Goal: Book appointment/travel/reservation

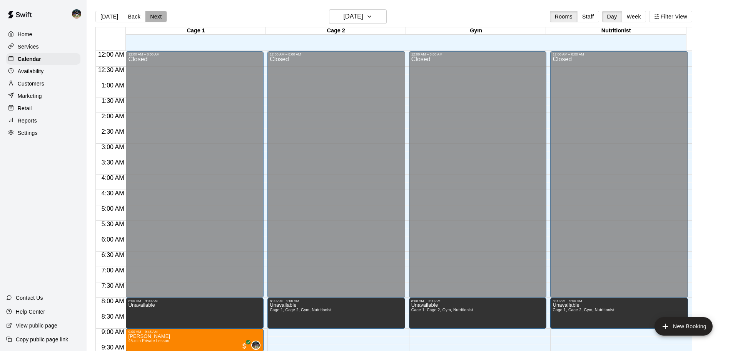
click at [155, 12] on button "Next" at bounding box center [156, 17] width 22 height 12
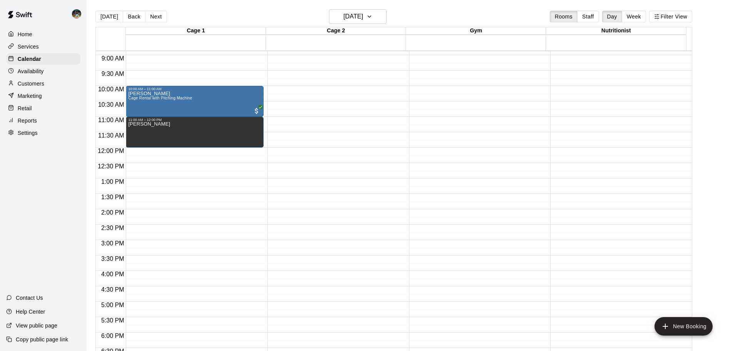
scroll to position [247, 0]
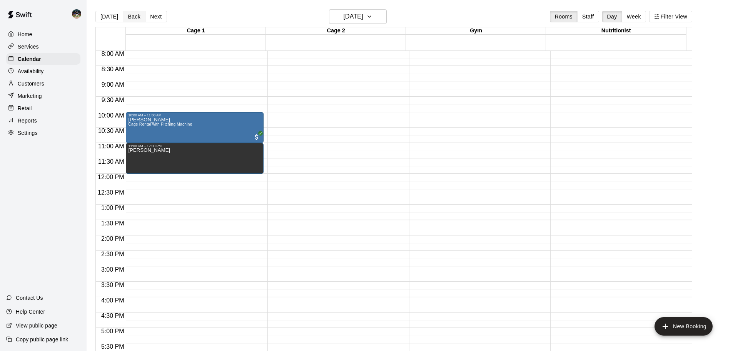
click at [128, 15] on button "Back" at bounding box center [134, 17] width 23 height 12
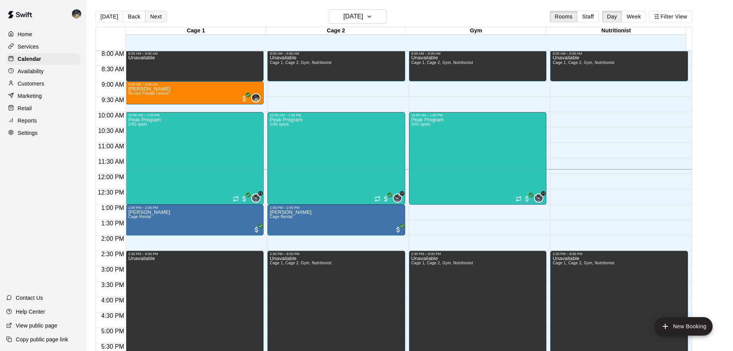
click at [159, 20] on button "Next" at bounding box center [156, 17] width 22 height 12
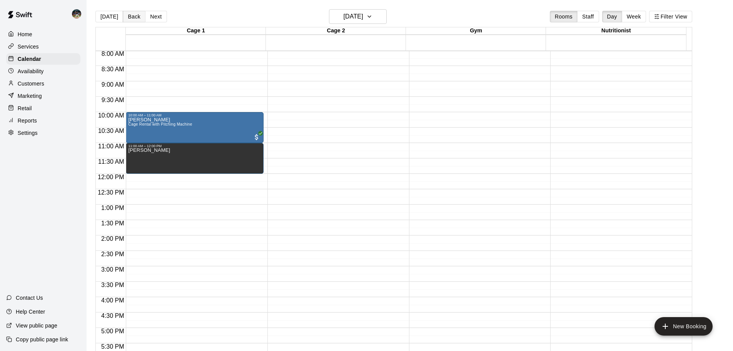
click at [129, 17] on button "Back" at bounding box center [134, 17] width 23 height 12
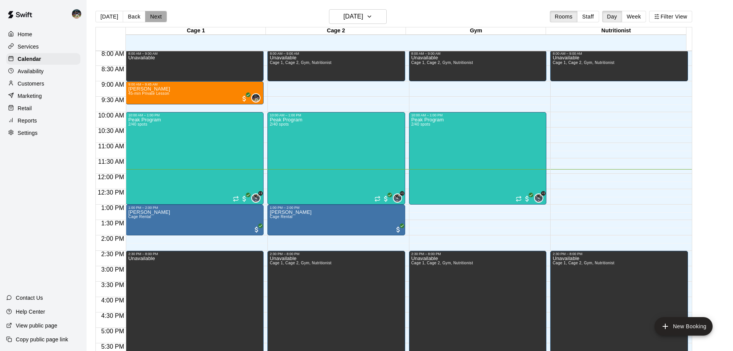
click at [153, 18] on button "Next" at bounding box center [156, 17] width 22 height 12
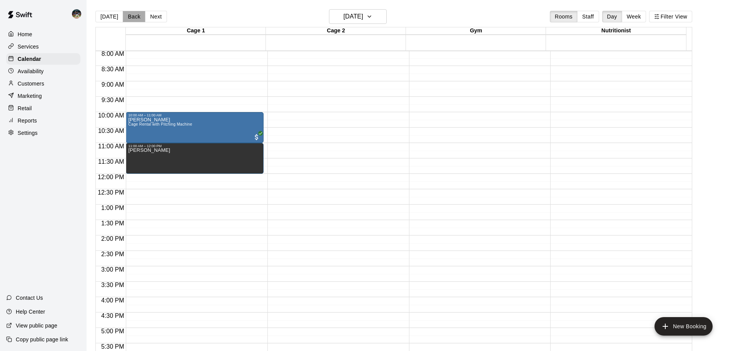
click at [135, 17] on button "Back" at bounding box center [134, 17] width 23 height 12
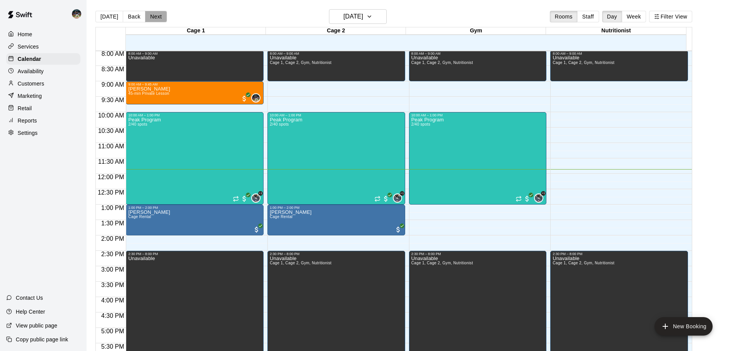
click at [154, 17] on button "Next" at bounding box center [156, 17] width 22 height 12
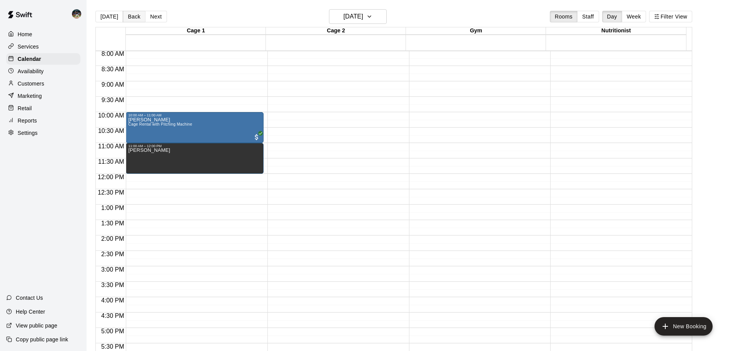
click at [133, 17] on button "Back" at bounding box center [134, 17] width 23 height 12
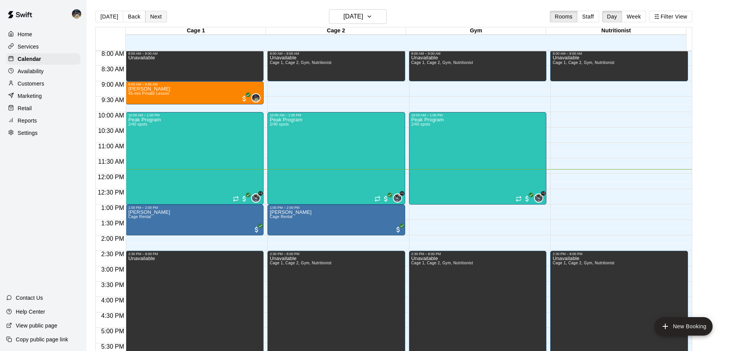
click at [157, 14] on button "Next" at bounding box center [156, 17] width 22 height 12
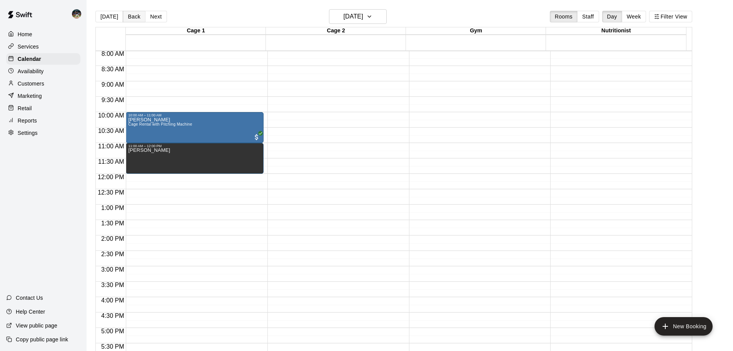
click at [139, 16] on button "Back" at bounding box center [134, 17] width 23 height 12
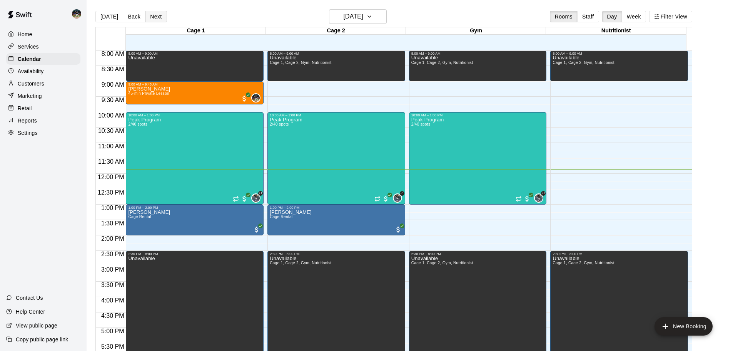
click at [154, 19] on button "Next" at bounding box center [156, 17] width 22 height 12
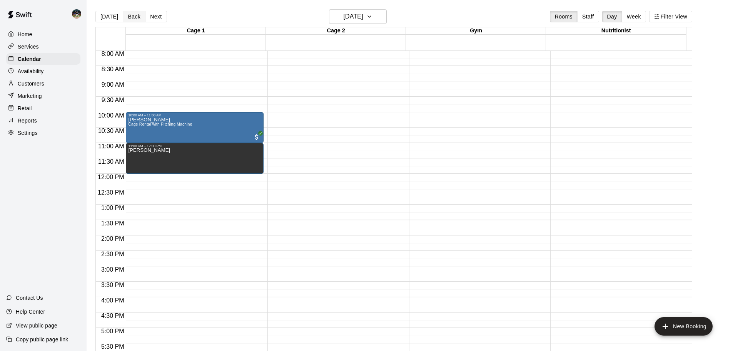
drag, startPoint x: 121, startPoint y: 16, endPoint x: 126, endPoint y: 16, distance: 4.2
click at [124, 16] on button "Back" at bounding box center [134, 17] width 23 height 12
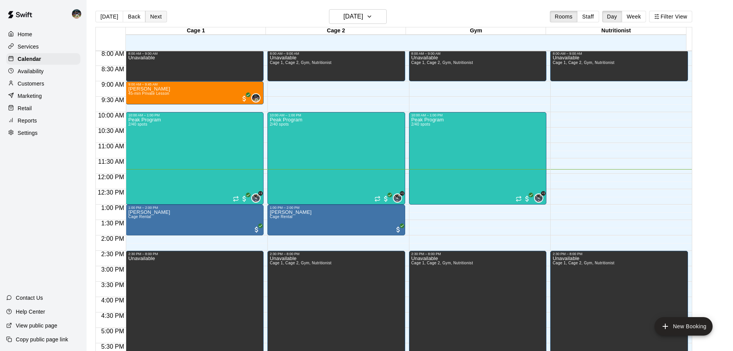
click at [154, 17] on button "Next" at bounding box center [156, 17] width 22 height 12
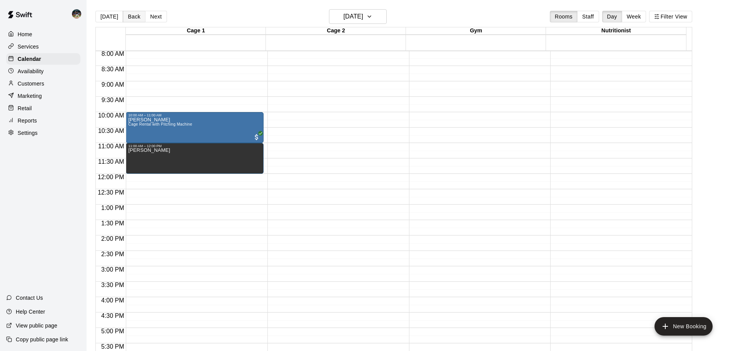
click at [134, 18] on button "Back" at bounding box center [134, 17] width 23 height 12
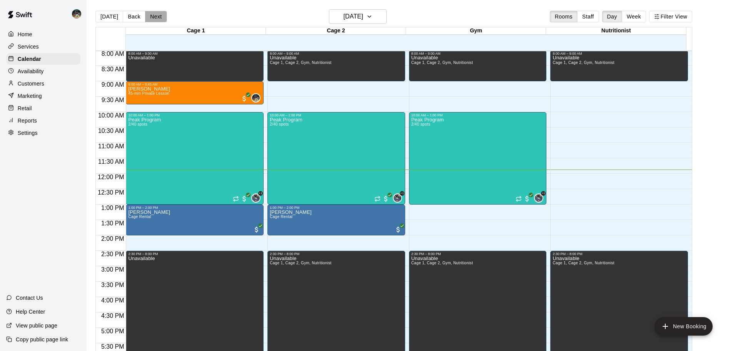
click at [154, 16] on button "Next" at bounding box center [156, 17] width 22 height 12
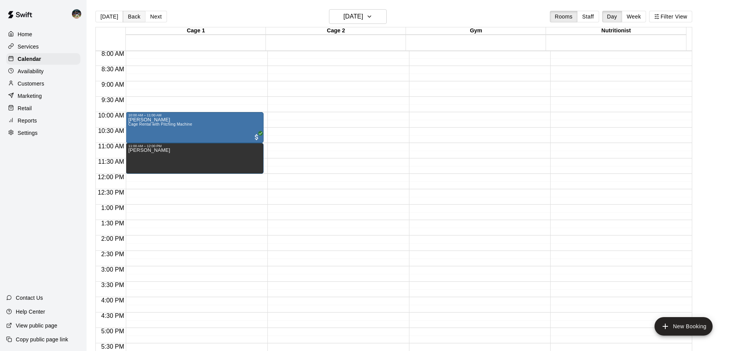
click at [125, 20] on button "Back" at bounding box center [134, 17] width 23 height 12
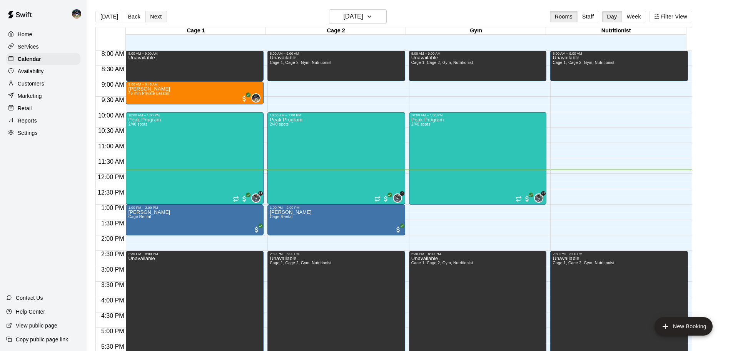
click at [157, 16] on button "Next" at bounding box center [156, 17] width 22 height 12
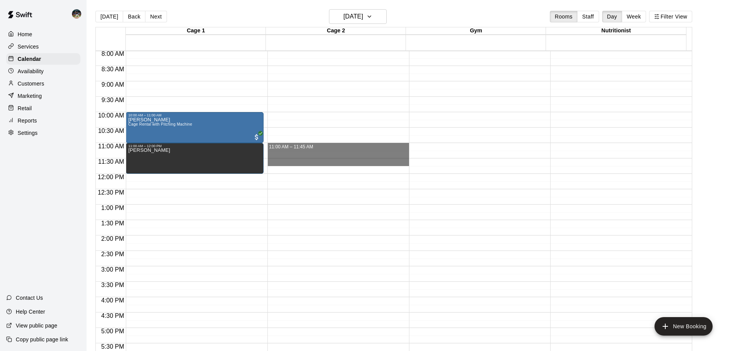
drag, startPoint x: 290, startPoint y: 146, endPoint x: 303, endPoint y: 164, distance: 23.1
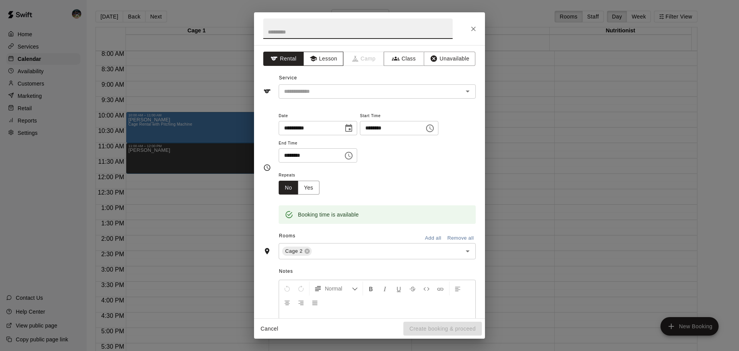
click at [316, 65] on button "Lesson" at bounding box center [323, 59] width 40 height 14
click at [325, 33] on input "text" at bounding box center [357, 28] width 189 height 20
type input "**********"
click at [342, 87] on input "text" at bounding box center [366, 92] width 170 height 10
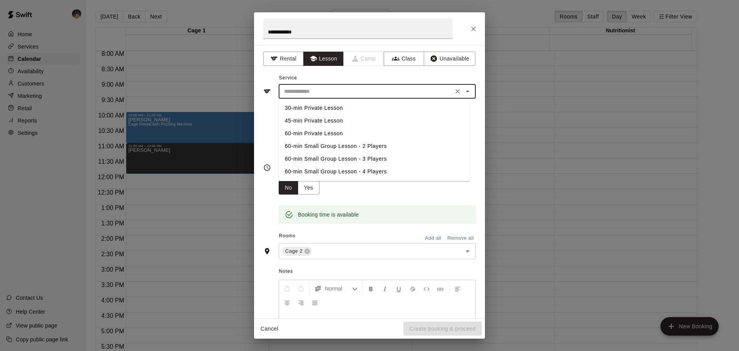
click at [336, 116] on li "45-min Private Lesson" at bounding box center [374, 120] width 191 height 13
type input "**********"
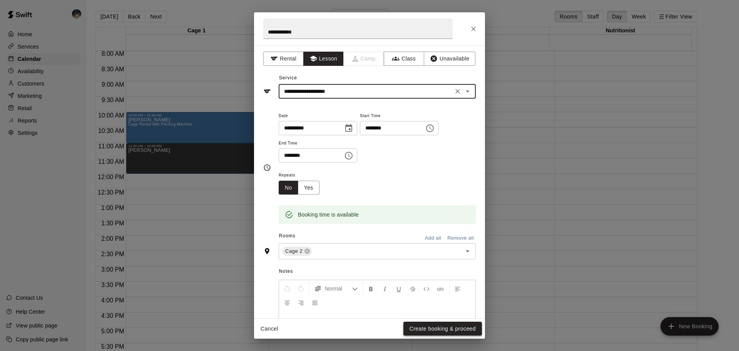
click at [441, 327] on button "Create booking & proceed" at bounding box center [442, 328] width 79 height 14
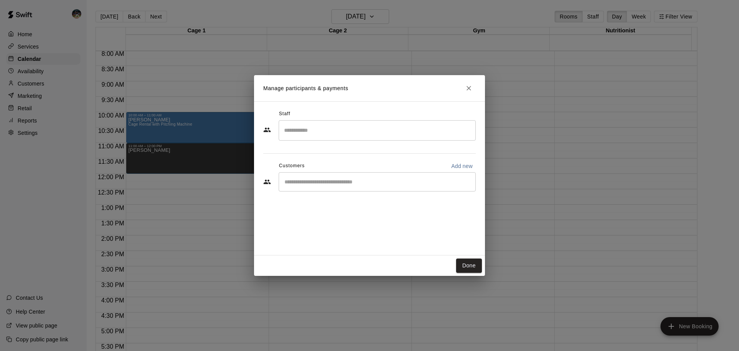
click at [337, 129] on input "Search staff" at bounding box center [377, 130] width 190 height 13
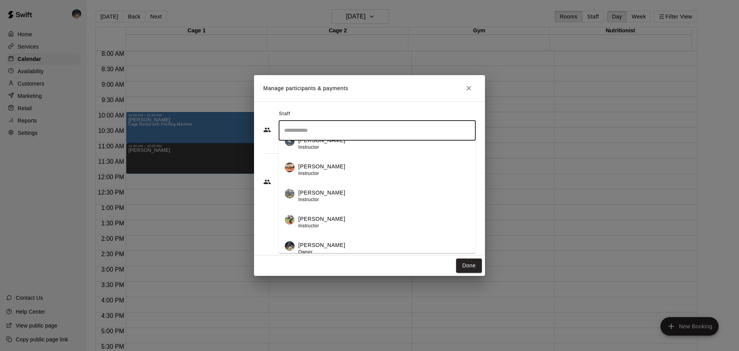
scroll to position [18, 0]
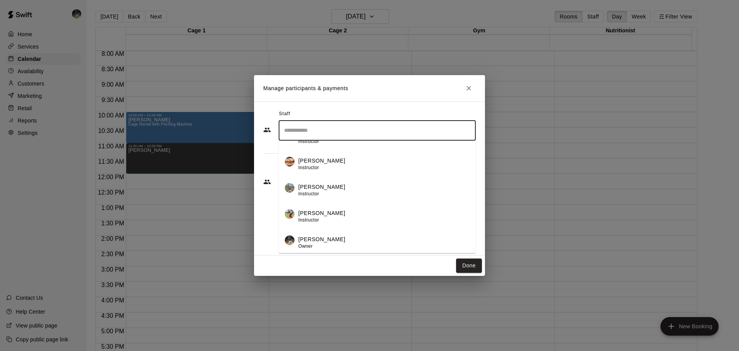
click at [328, 239] on p "[PERSON_NAME]" at bounding box center [321, 239] width 47 height 8
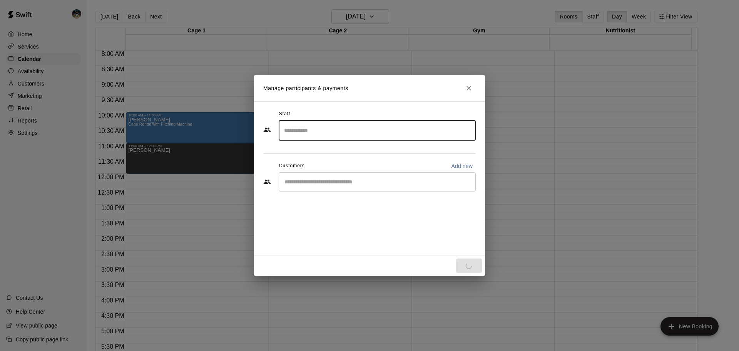
click at [326, 185] on input "Start typing to search customers..." at bounding box center [377, 182] width 190 height 8
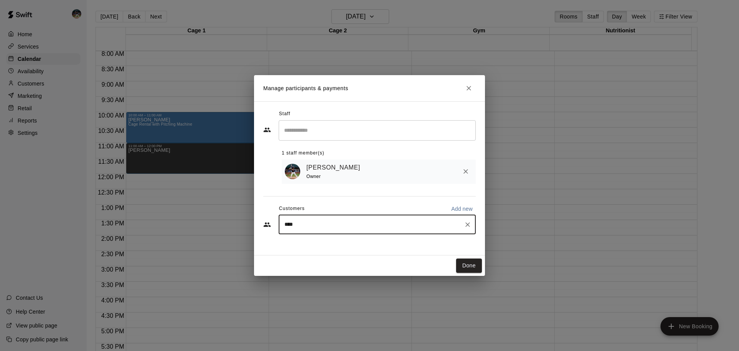
type input "*****"
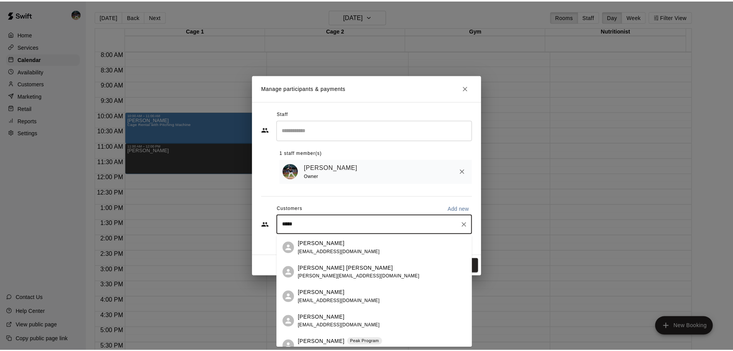
scroll to position [35, 0]
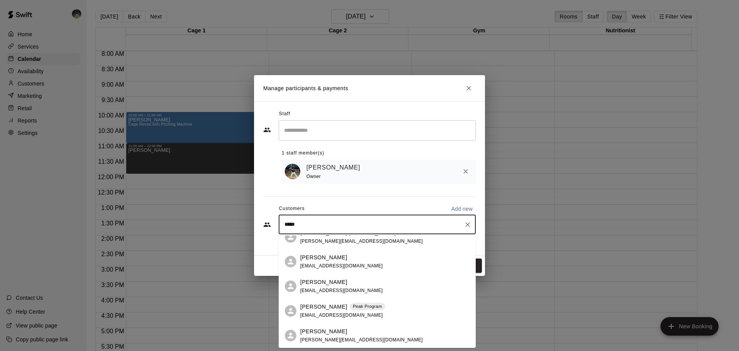
click at [358, 311] on div "[PERSON_NAME] Peak Program [EMAIL_ADDRESS][DOMAIN_NAME]" at bounding box center [342, 311] width 85 height 17
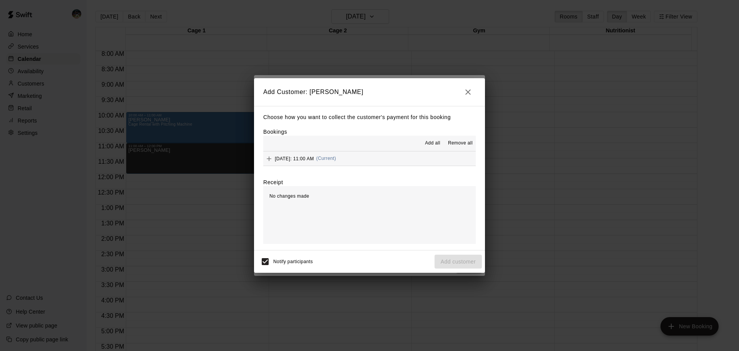
click at [314, 159] on span "[DATE]: 11:00 AM" at bounding box center [294, 158] width 39 height 5
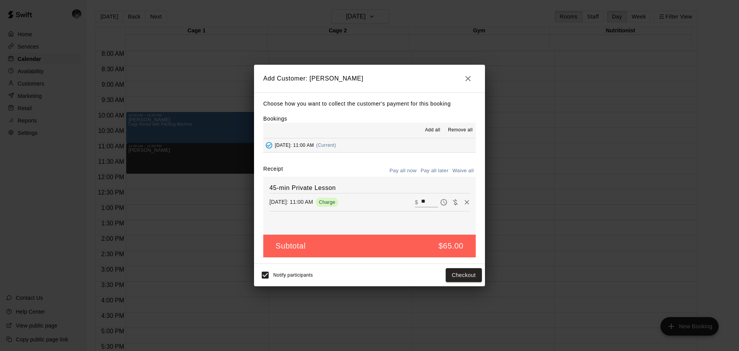
click at [466, 171] on button "Waive all" at bounding box center [462, 171] width 25 height 12
type input "*"
click at [463, 277] on button "Add customer" at bounding box center [458, 275] width 47 height 14
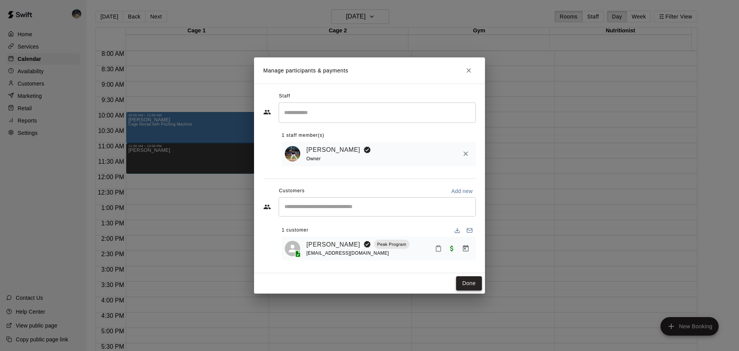
click at [473, 285] on button "Done" at bounding box center [469, 283] width 26 height 14
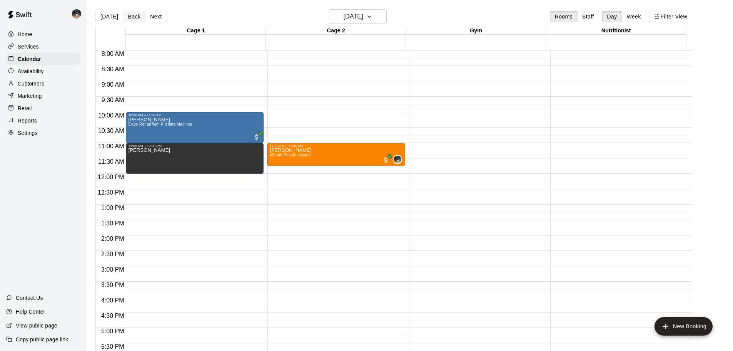
click at [130, 15] on button "Back" at bounding box center [134, 17] width 23 height 12
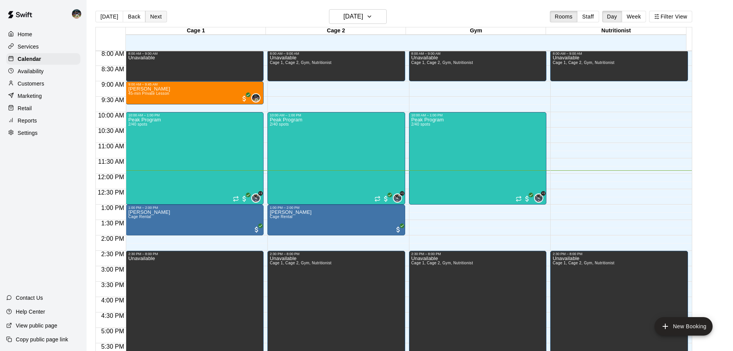
click at [160, 18] on button "Next" at bounding box center [156, 17] width 22 height 12
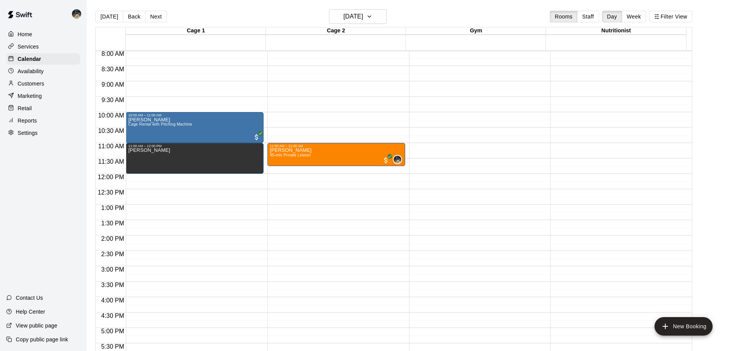
click at [131, 17] on button "Back" at bounding box center [134, 17] width 23 height 12
